Goal: Task Accomplishment & Management: Manage account settings

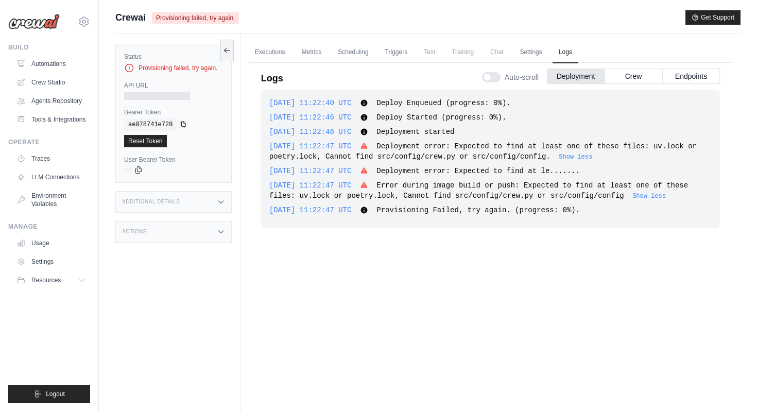
click at [452, 346] on div "2025-10-03 11:22:40 UTC Deploy Enqueued (progress: 0%). Show more Show less 202…" at bounding box center [490, 246] width 459 height 312
click at [50, 63] on link "Automations" at bounding box center [52, 64] width 78 height 16
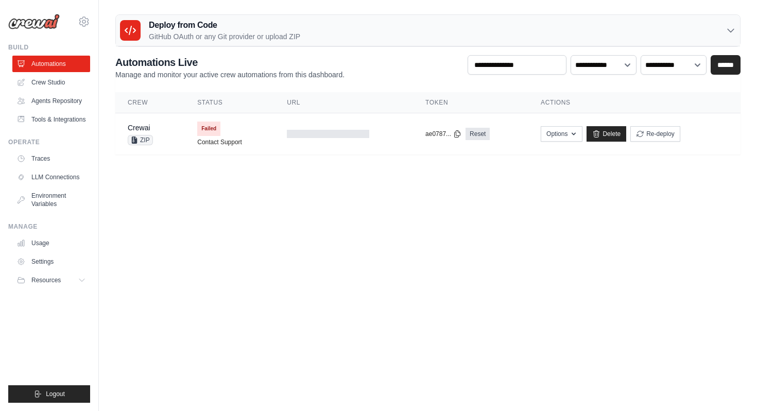
click at [228, 37] on p "GitHub OAuth or any Git provider or upload ZIP" at bounding box center [224, 36] width 151 height 10
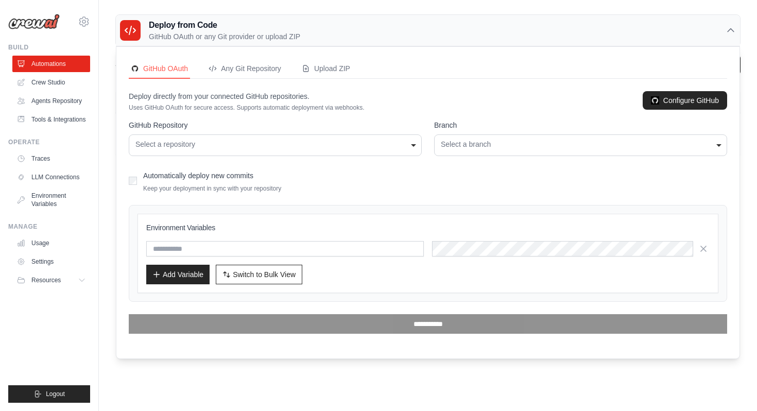
click at [357, 143] on div "Select a repository" at bounding box center [276, 144] width 280 height 11
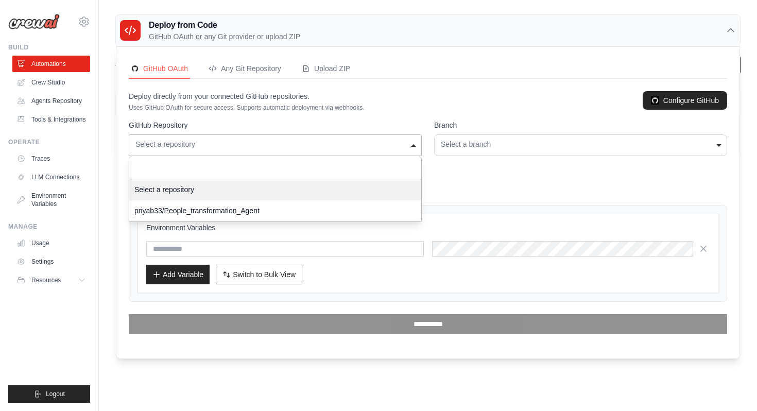
click at [301, 107] on p "Uses GitHub OAuth for secure access. Supports automatic deployment via webhooks." at bounding box center [247, 108] width 236 height 8
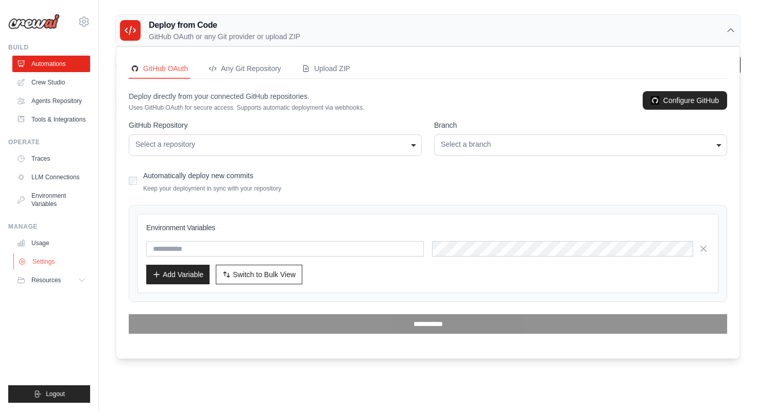
click at [46, 265] on link "Settings" at bounding box center [52, 262] width 78 height 16
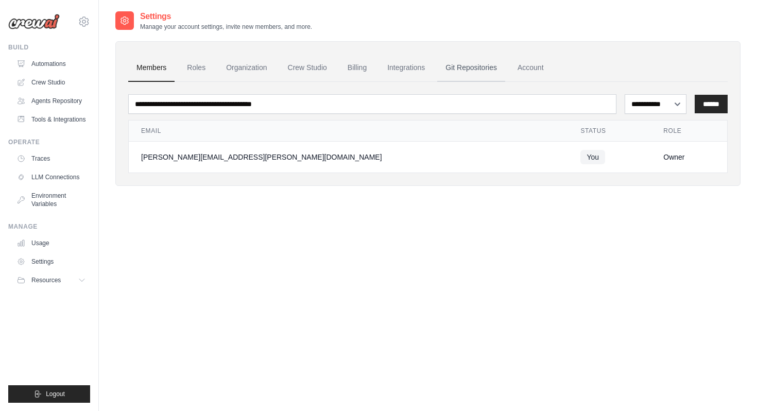
click at [454, 71] on link "Git Repositories" at bounding box center [471, 68] width 68 height 28
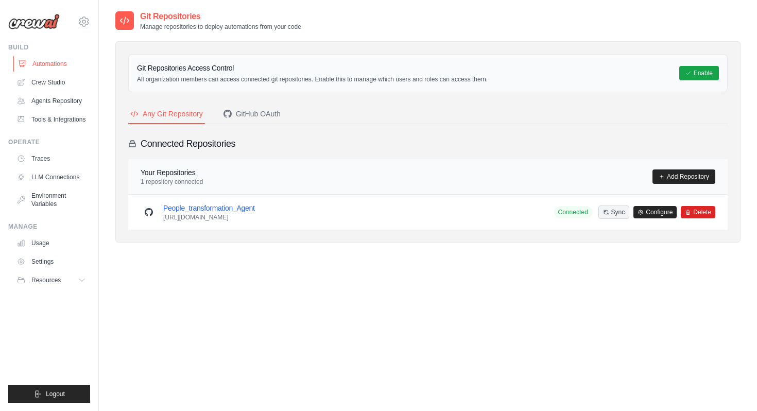
click at [63, 64] on link "Automations" at bounding box center [52, 64] width 78 height 16
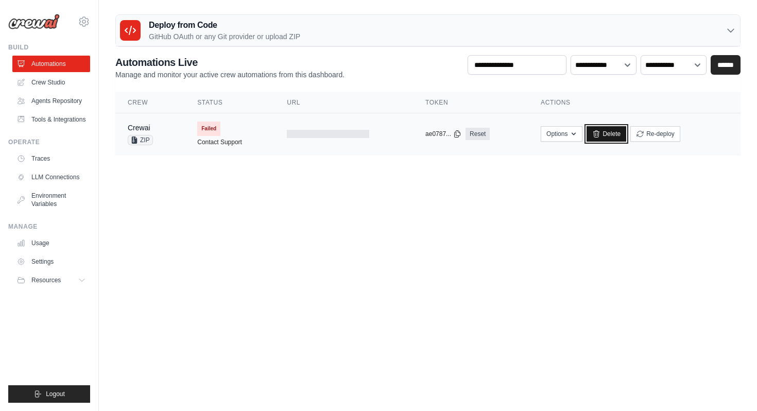
click at [601, 136] on link "Delete" at bounding box center [607, 133] width 40 height 15
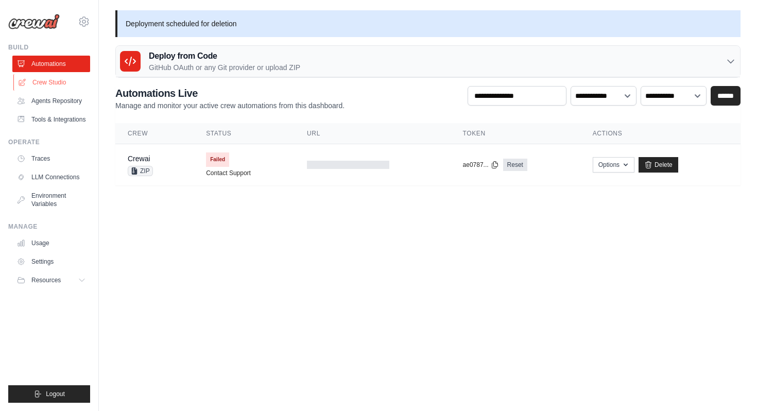
click at [58, 81] on link "Crew Studio" at bounding box center [52, 82] width 78 height 16
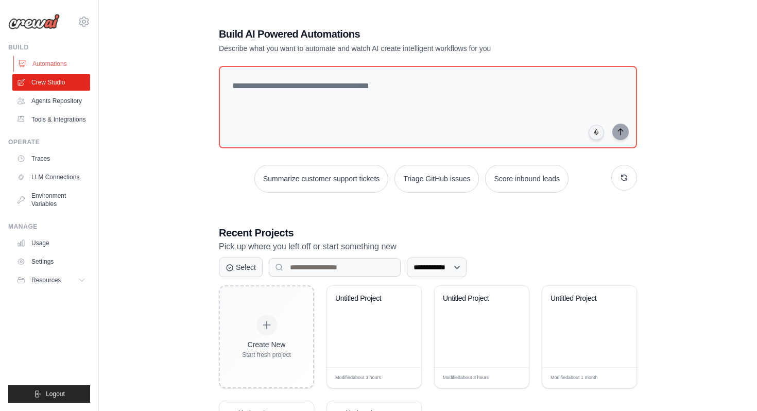
click at [65, 68] on link "Automations" at bounding box center [52, 64] width 78 height 16
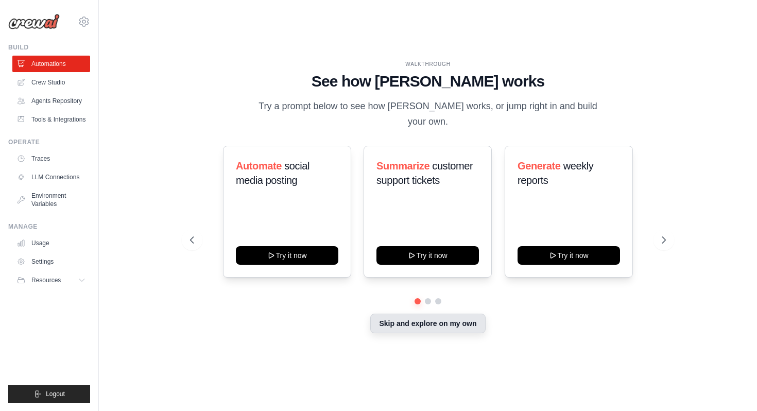
click at [427, 318] on button "Skip and explore on my own" at bounding box center [427, 324] width 115 height 20
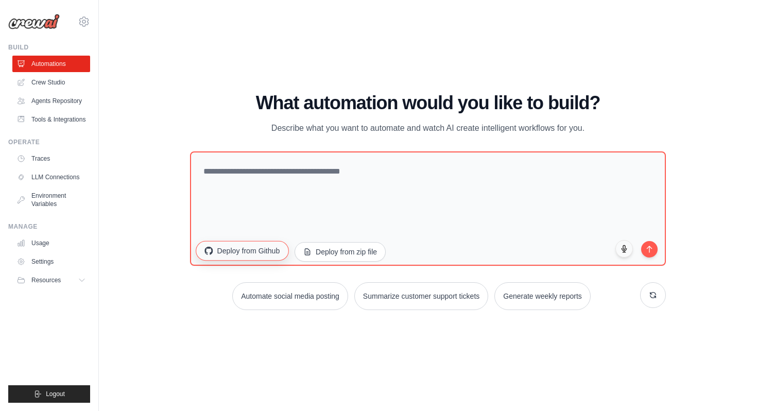
click at [239, 252] on button "Deploy from Github" at bounding box center [242, 251] width 93 height 20
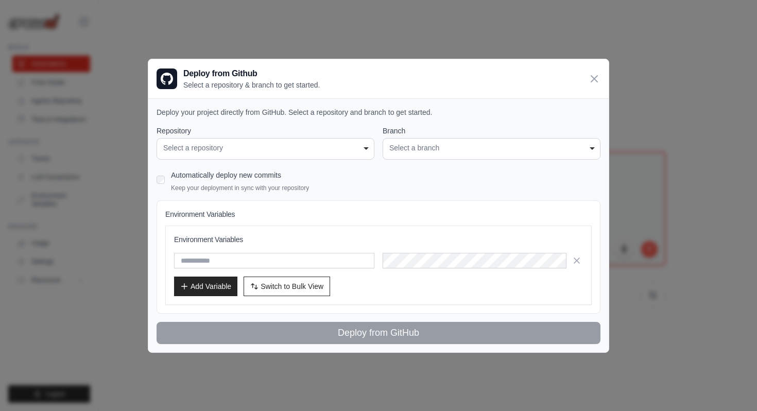
click at [357, 153] on div "Select a repository" at bounding box center [265, 148] width 205 height 11
click at [356, 152] on div "Select a repository" at bounding box center [265, 148] width 205 height 11
click at [363, 147] on div "Select a repository" at bounding box center [265, 148] width 205 height 11
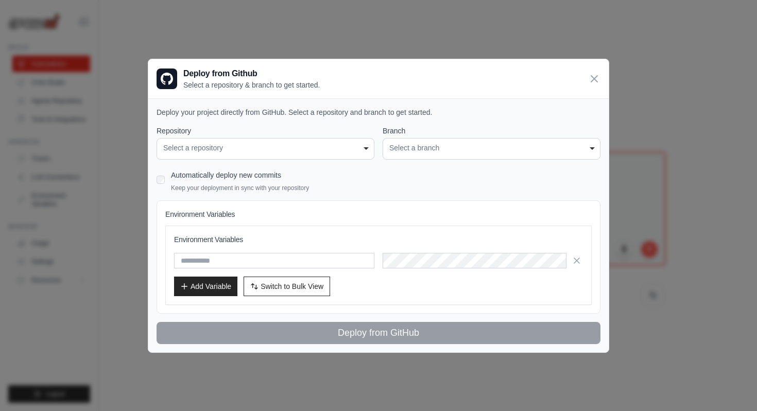
click at [363, 147] on div "Select a repository" at bounding box center [265, 148] width 205 height 11
click at [451, 152] on div "Select a branch" at bounding box center [492, 148] width 205 height 11
click at [359, 143] on div "Select a repository" at bounding box center [265, 148] width 205 height 11
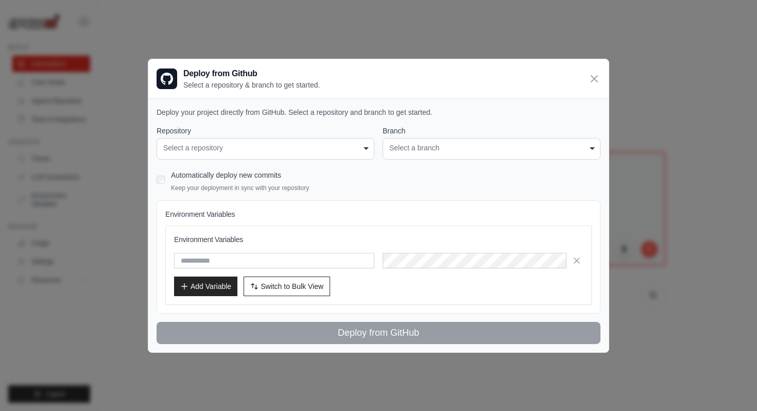
click at [299, 153] on div "Select a repository" at bounding box center [265, 148] width 205 height 11
click at [593, 81] on icon at bounding box center [594, 78] width 12 height 12
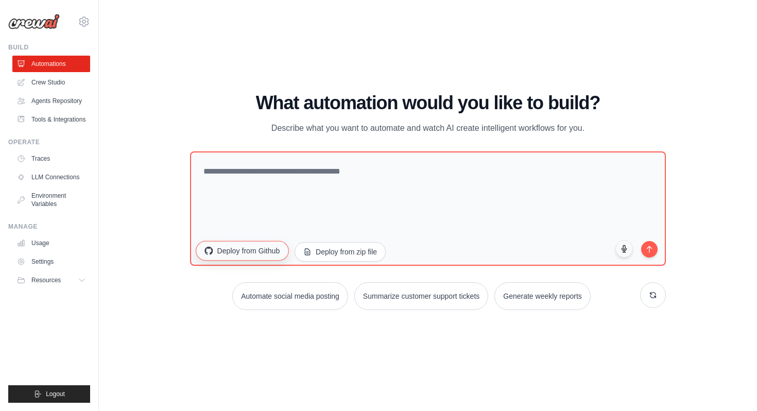
click at [264, 249] on button "Deploy from Github" at bounding box center [242, 251] width 93 height 20
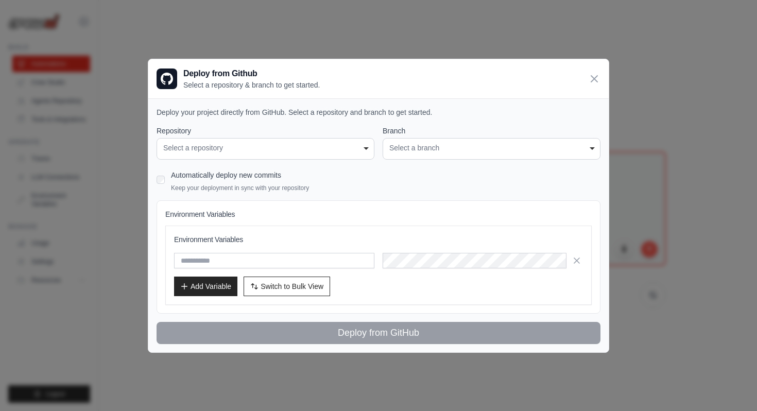
click at [314, 153] on div "**********" at bounding box center [266, 149] width 218 height 22
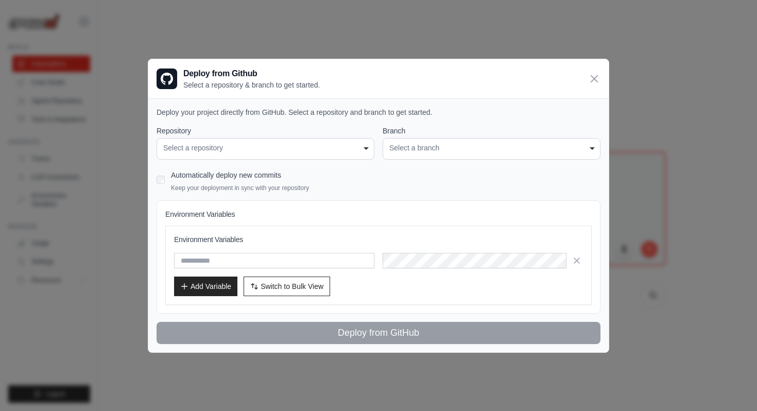
click at [429, 151] on div "Select a branch" at bounding box center [492, 148] width 205 height 11
click at [266, 153] on div "**********" at bounding box center [266, 149] width 218 height 22
click at [591, 78] on icon at bounding box center [594, 78] width 12 height 12
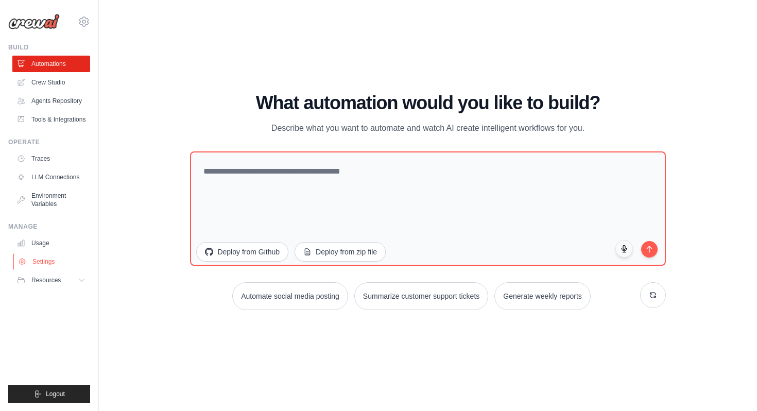
click at [50, 261] on link "Settings" at bounding box center [52, 262] width 78 height 16
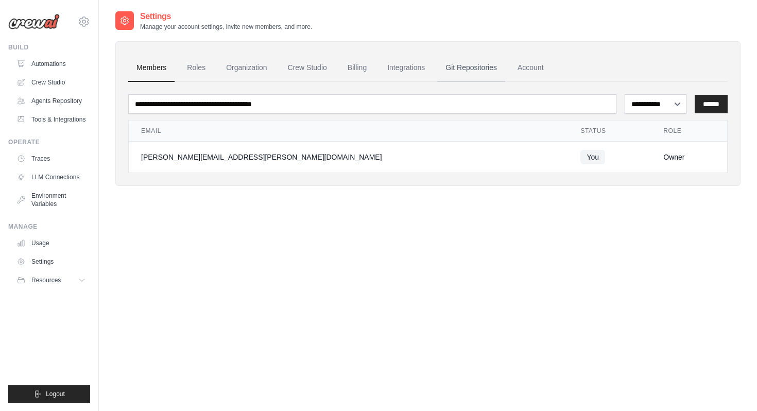
click at [469, 67] on link "Git Repositories" at bounding box center [471, 68] width 68 height 28
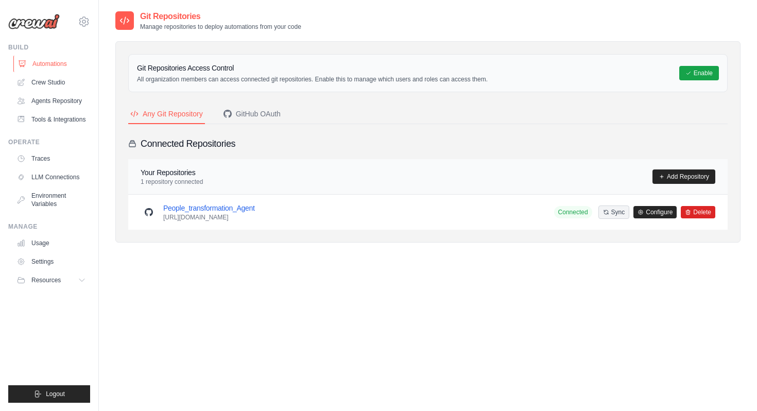
click at [72, 65] on link "Automations" at bounding box center [52, 64] width 78 height 16
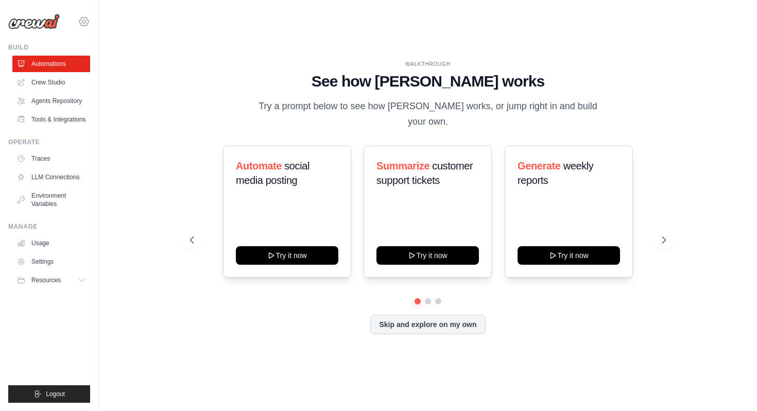
click at [85, 23] on icon at bounding box center [84, 21] width 12 height 12
click at [109, 65] on span "Settings" at bounding box center [127, 64] width 81 height 10
